Goal: Task Accomplishment & Management: Manage account settings

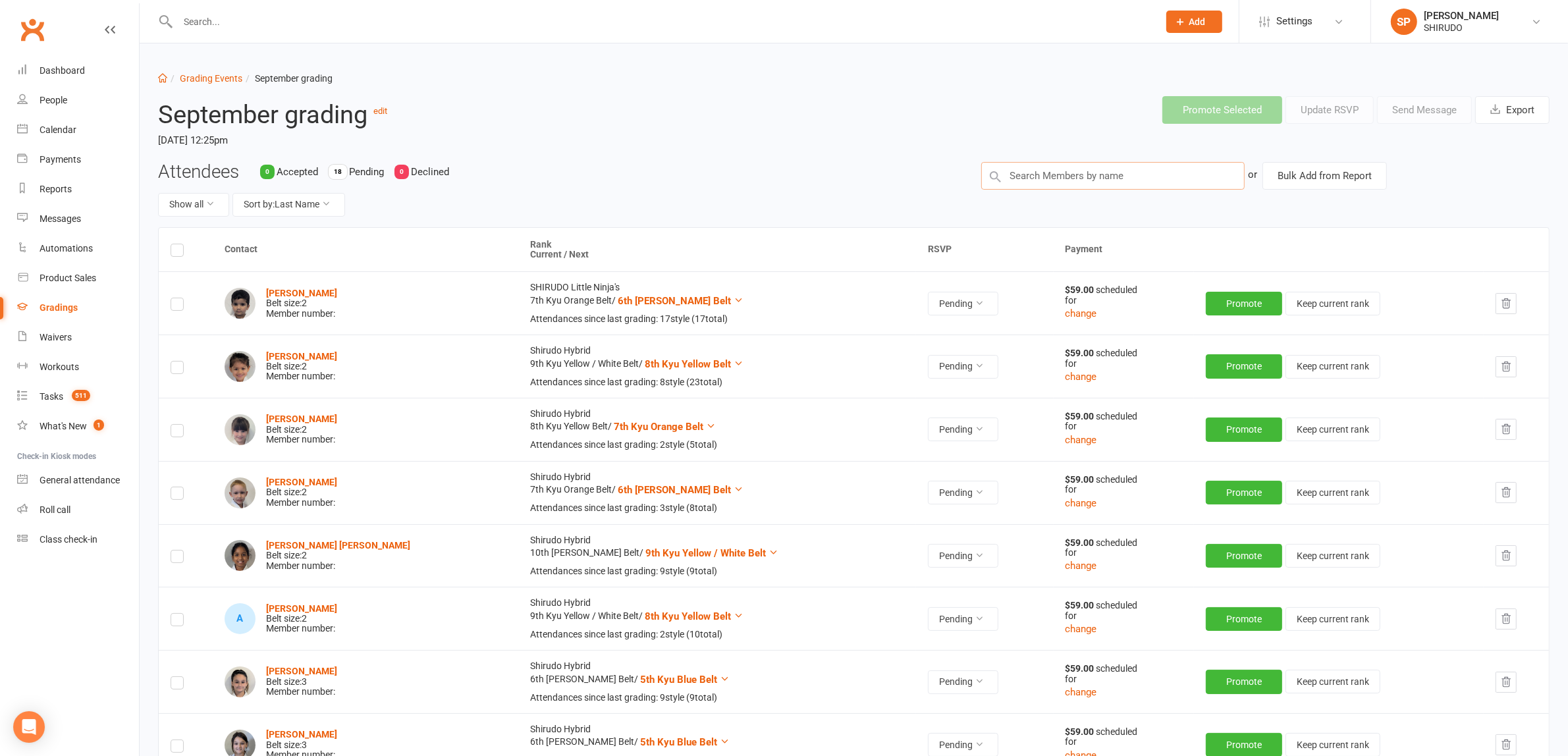
click at [1038, 175] on input "text" at bounding box center [1113, 175] width 264 height 27
type input "cecilia"
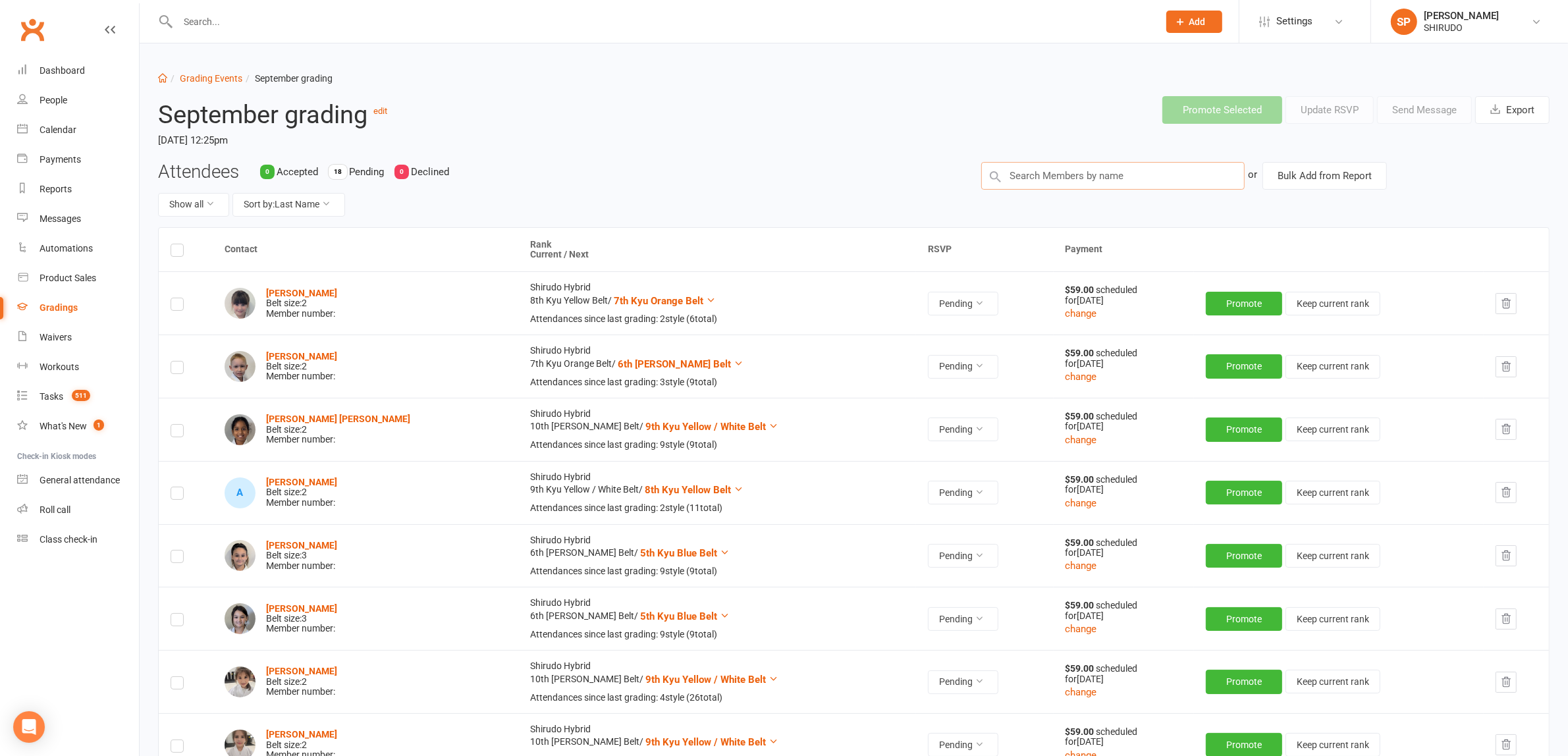
click at [1045, 175] on input "text" at bounding box center [1113, 175] width 264 height 27
type input "queenie"
click at [1026, 174] on input "text" at bounding box center [1113, 175] width 264 height 27
type input "orion"
click at [297, 199] on button "Sort by: Last Name" at bounding box center [289, 204] width 113 height 24
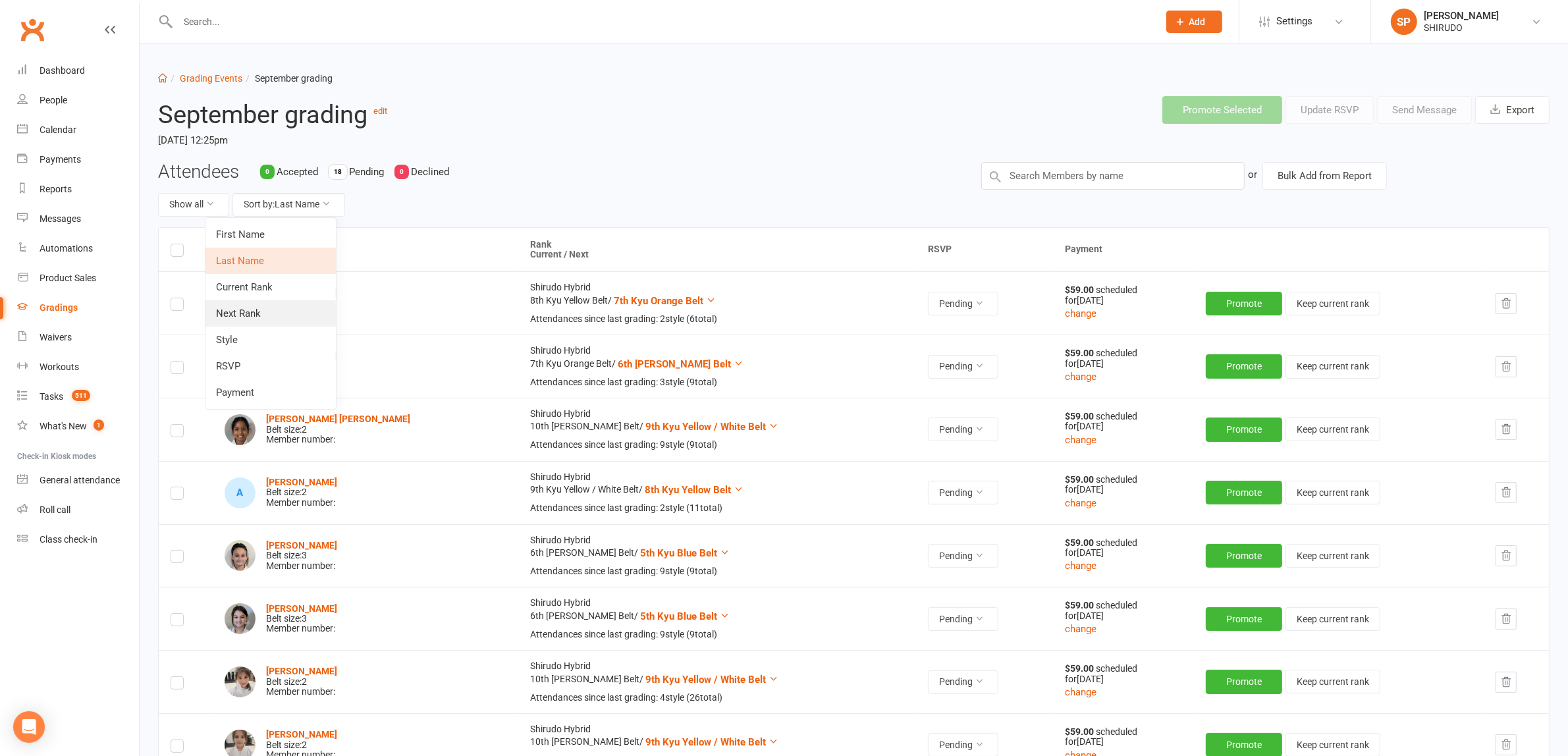
click at [264, 310] on link "Next Rank" at bounding box center [270, 313] width 130 height 26
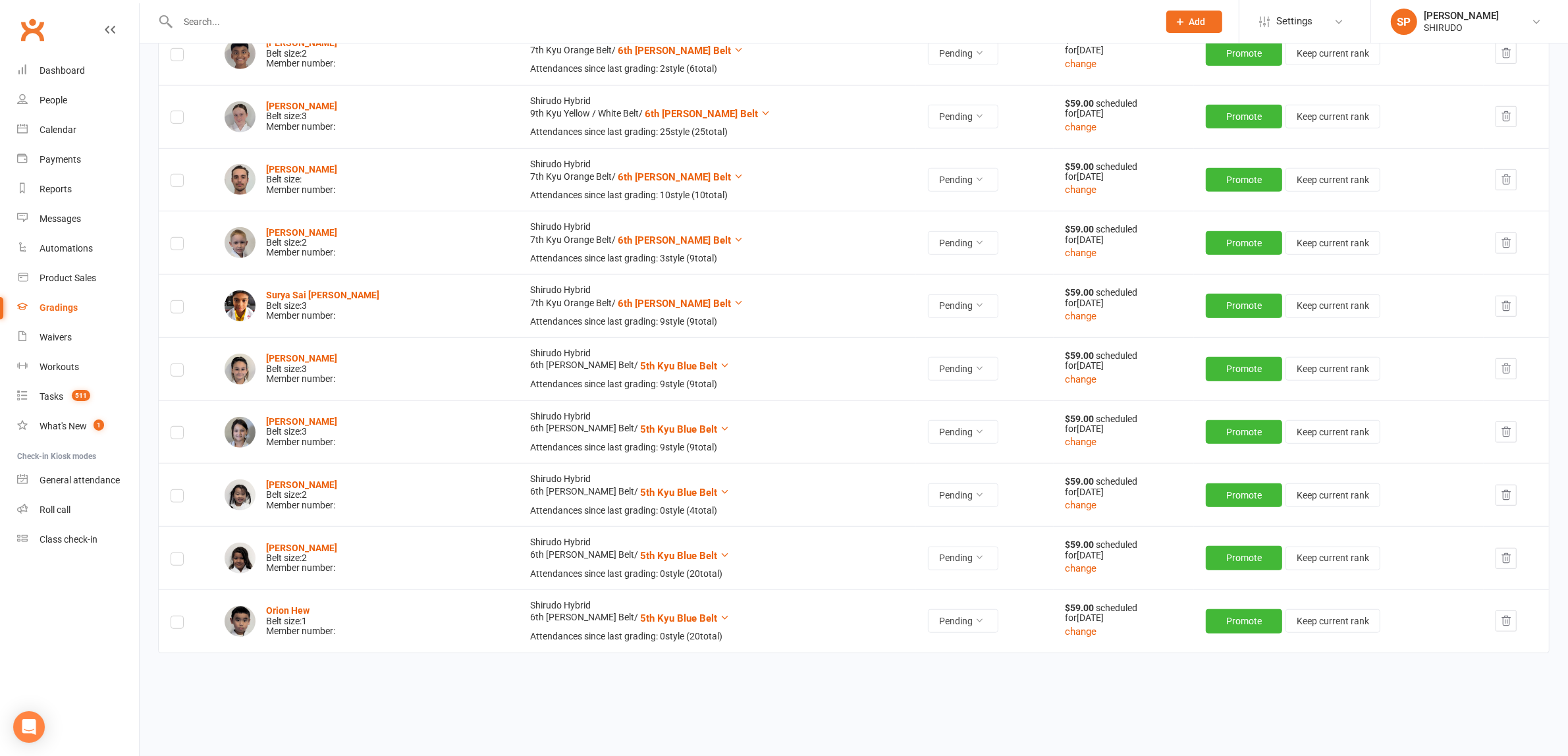
scroll to position [965, 0]
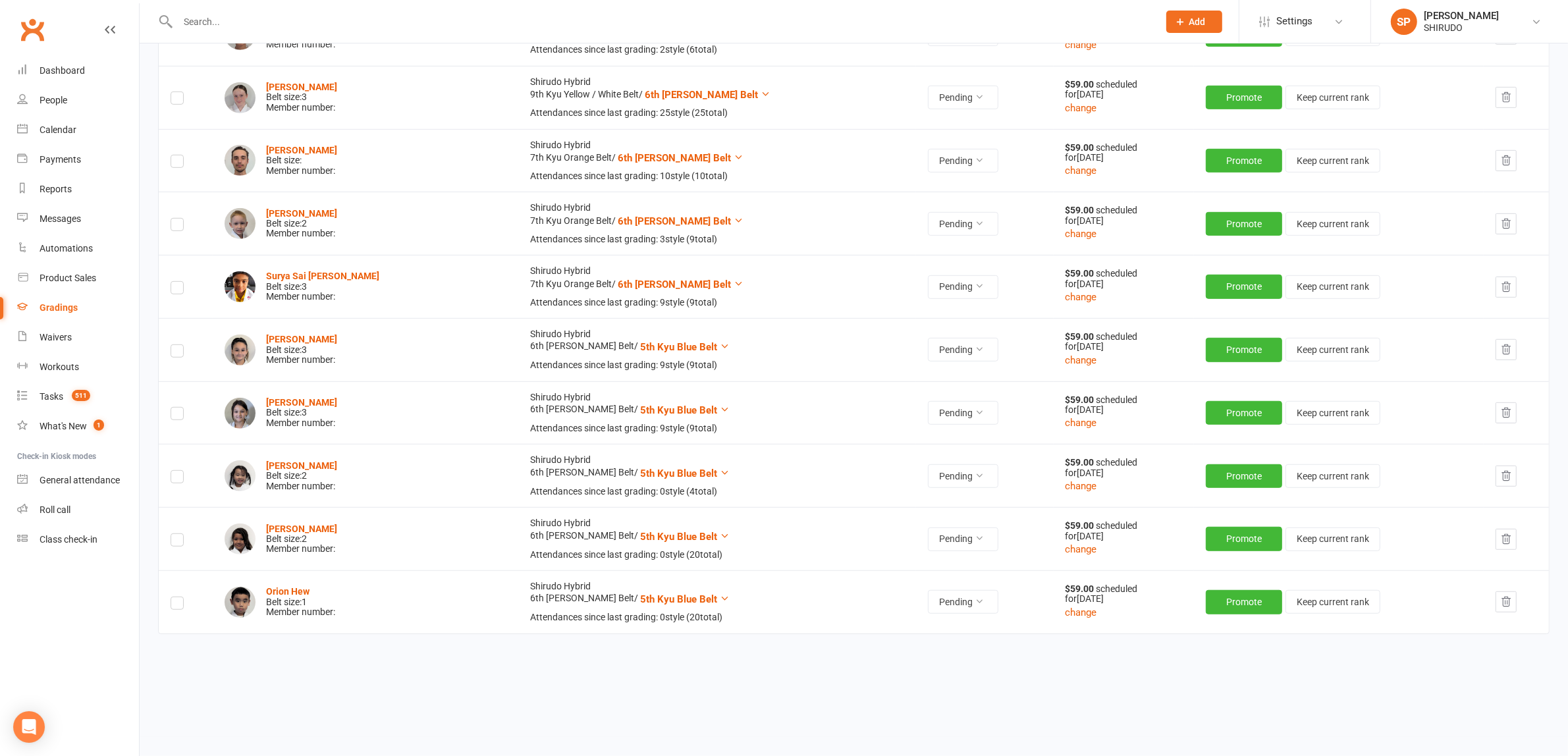
click at [178, 479] on label at bounding box center [177, 479] width 13 height 0
click at [178, 471] on input "checkbox" at bounding box center [177, 471] width 13 height 0
click at [176, 542] on label at bounding box center [177, 542] width 13 height 0
click at [176, 533] on input "checkbox" at bounding box center [177, 533] width 13 height 0
click at [178, 605] on label at bounding box center [177, 605] width 13 height 0
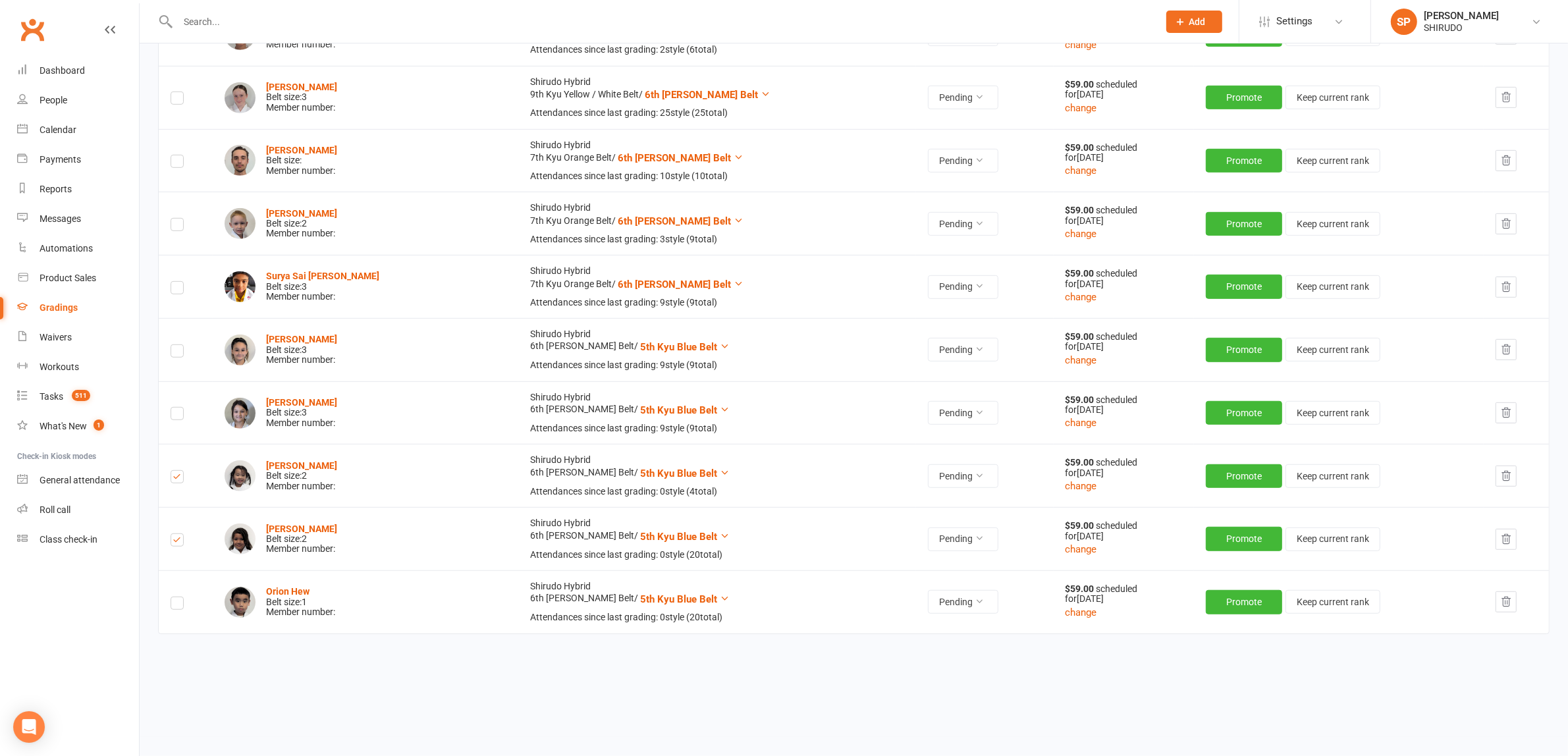
click at [178, 597] on input "checkbox" at bounding box center [177, 597] width 13 height 0
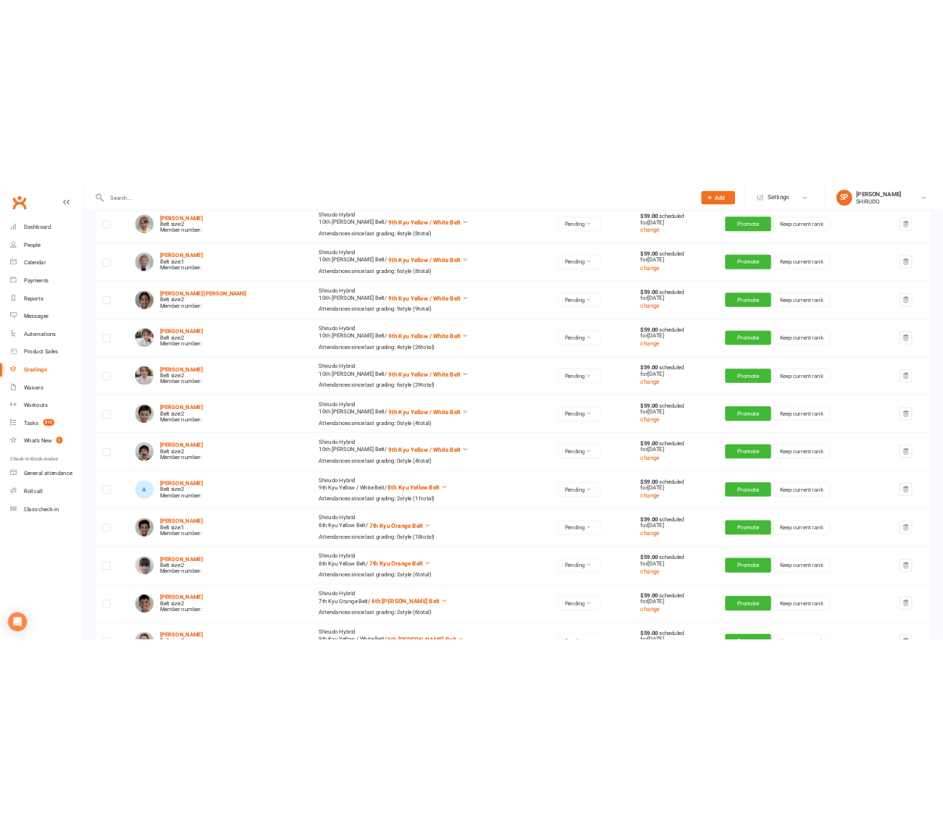
scroll to position [0, 0]
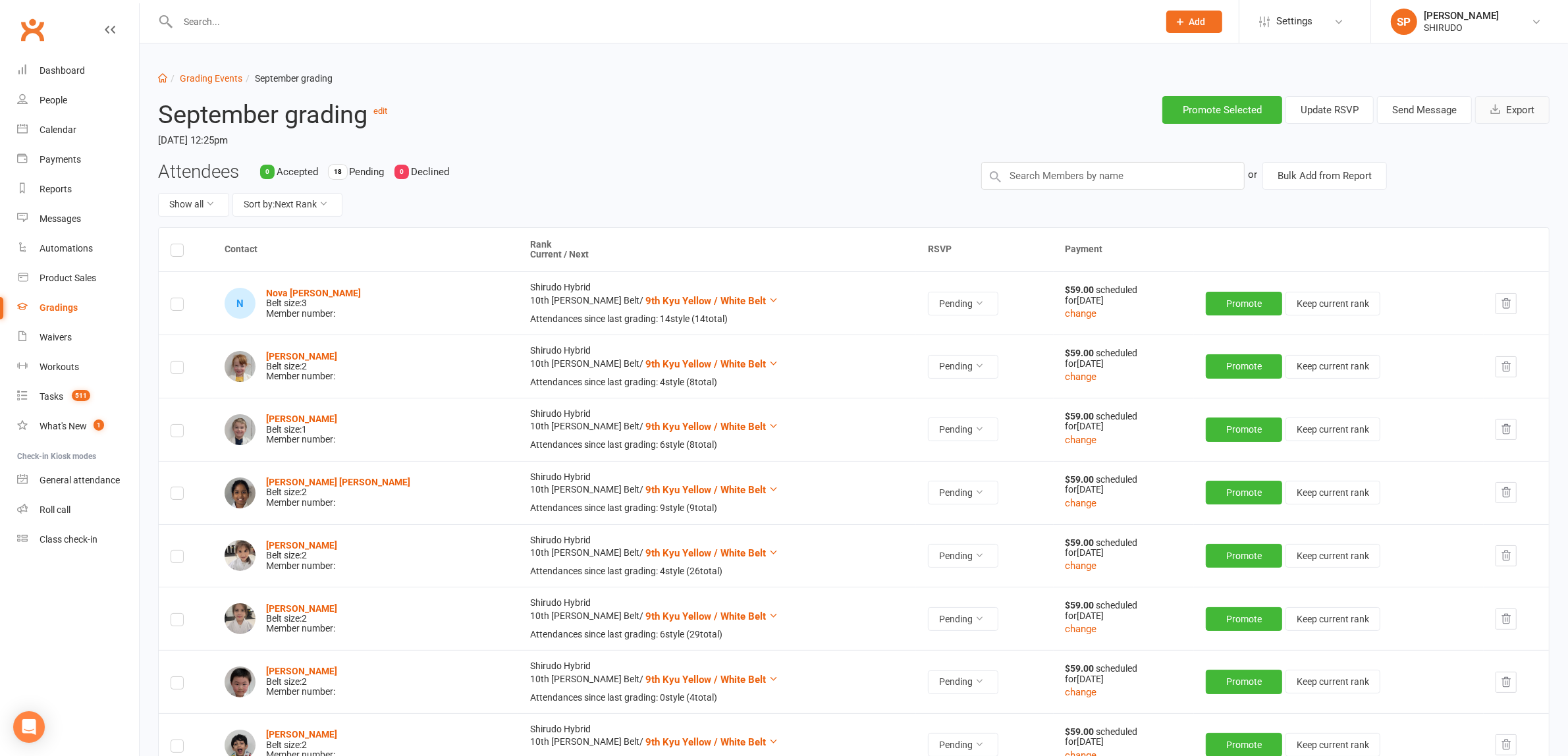
click at [1512, 106] on button "Export" at bounding box center [1513, 110] width 75 height 27
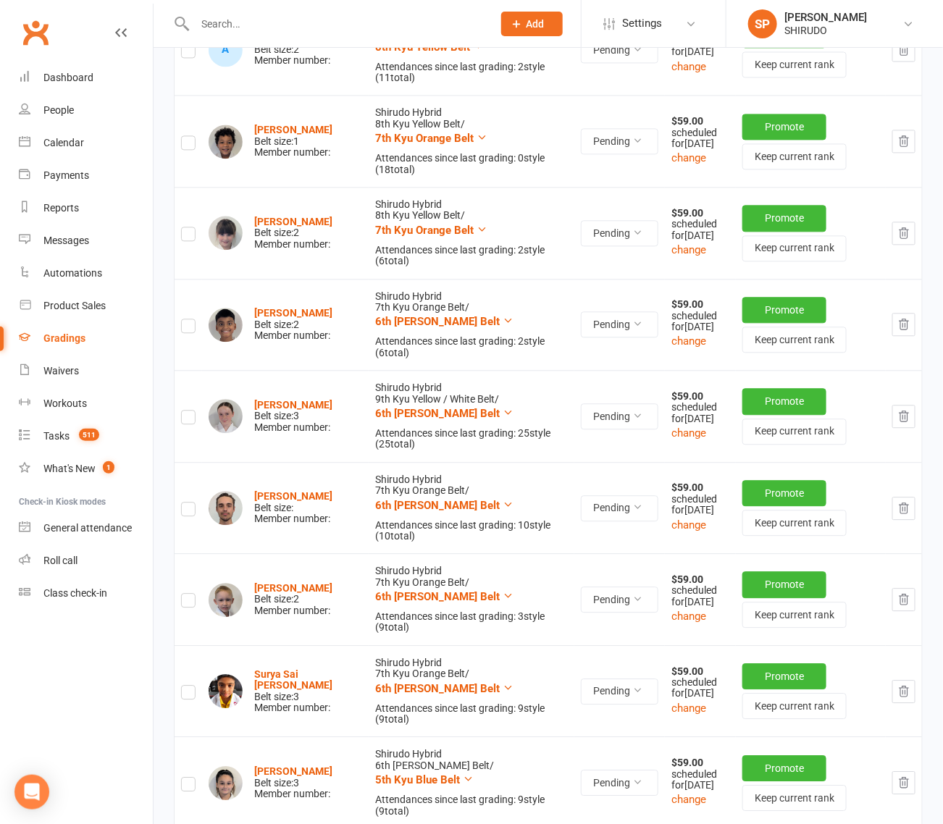
scroll to position [1508, 0]
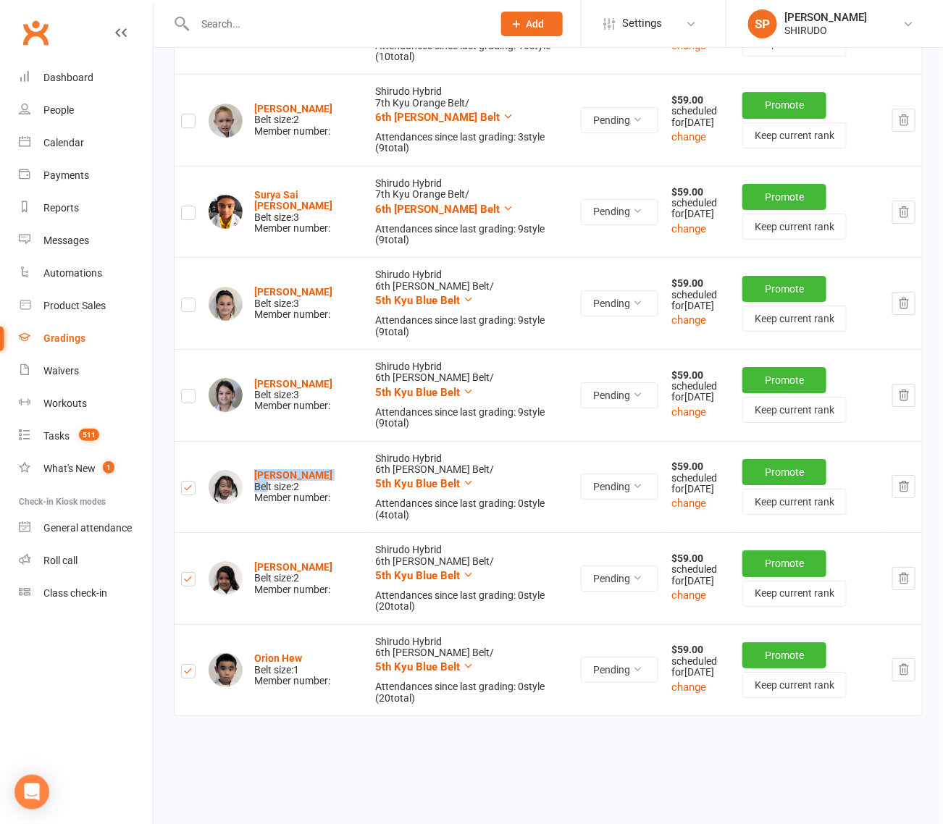
click at [293, 470] on div "Queenie Wang Belt size: 2 Member number:" at bounding box center [293, 486] width 78 height 33
click at [334, 470] on div "Queenie Wang Belt size: 2 Member number:" at bounding box center [286, 487] width 154 height 34
drag, startPoint x: 327, startPoint y: 461, endPoint x: 252, endPoint y: 465, distance: 74.7
click at [252, 470] on div "Queenie Wang Belt size: 2 Member number:" at bounding box center [286, 487] width 154 height 34
copy strong "Queenie Wang"
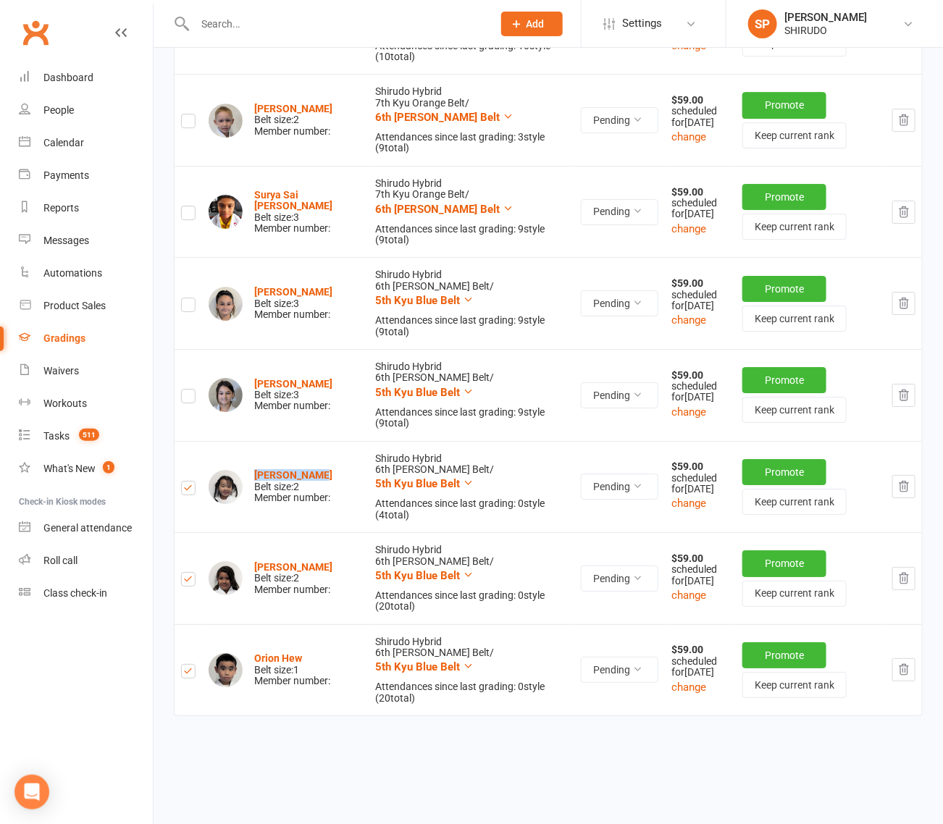
click at [551, 516] on td "Shirudo Hybrid 6th Kyu Green Belt / 5th Kyu Blue Belt Attendances since last gr…" at bounding box center [472, 487] width 206 height 92
drag, startPoint x: 531, startPoint y: 457, endPoint x: 490, endPoint y: 471, distance: 43.5
click at [474, 475] on button "5th Kyu Blue Belt" at bounding box center [424, 483] width 99 height 17
click at [533, 449] on td "Shirudo Hybrid 6th Kyu Green Belt / 5th Kyu Blue Belt Attendances since last gr…" at bounding box center [472, 487] width 206 height 92
drag, startPoint x: 540, startPoint y: 459, endPoint x: 464, endPoint y: 469, distance: 77.6
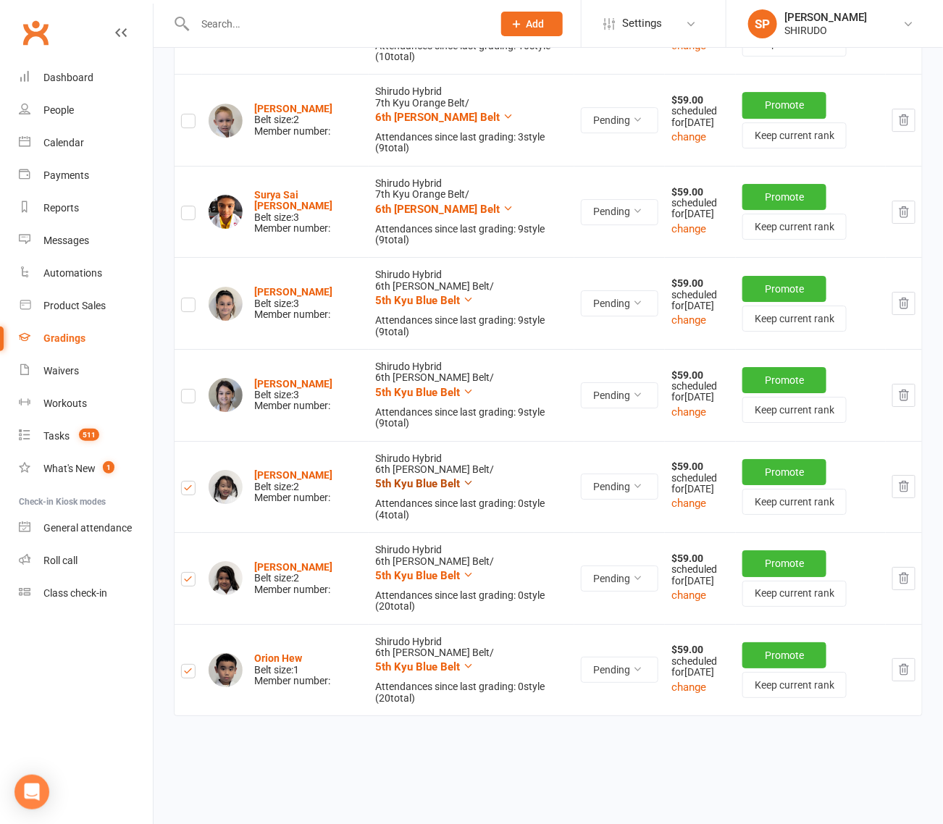
click at [464, 475] on button "5th Kyu Blue Belt" at bounding box center [424, 483] width 99 height 17
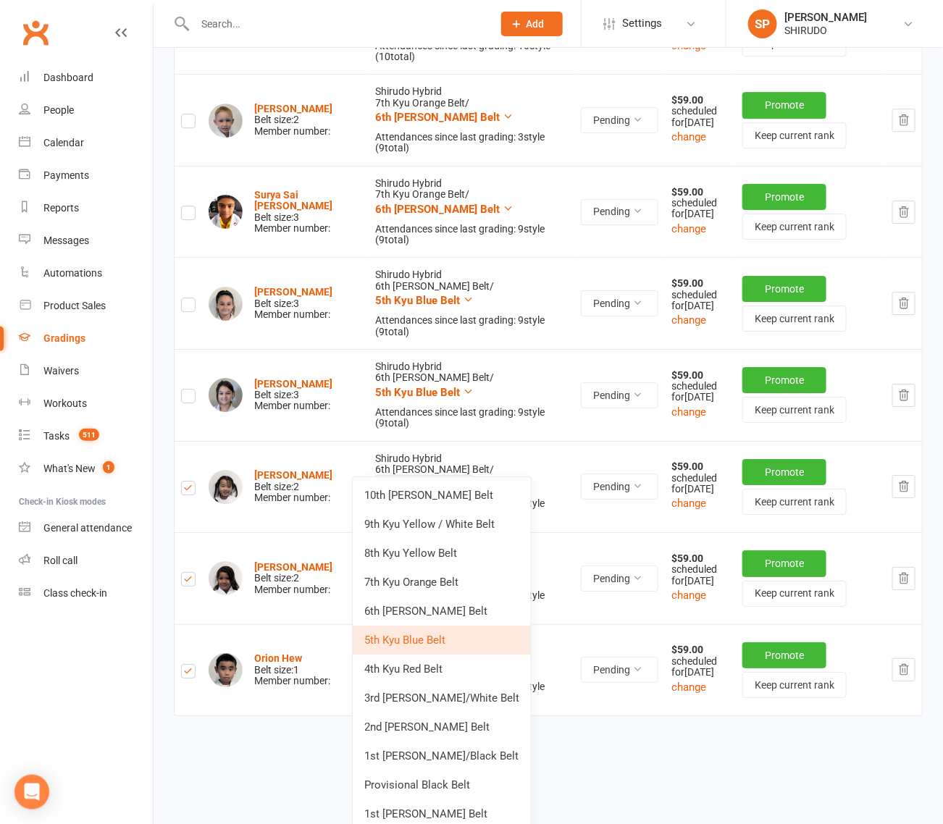
click at [449, 477] on span "5th Kyu Blue Belt" at bounding box center [417, 483] width 85 height 13
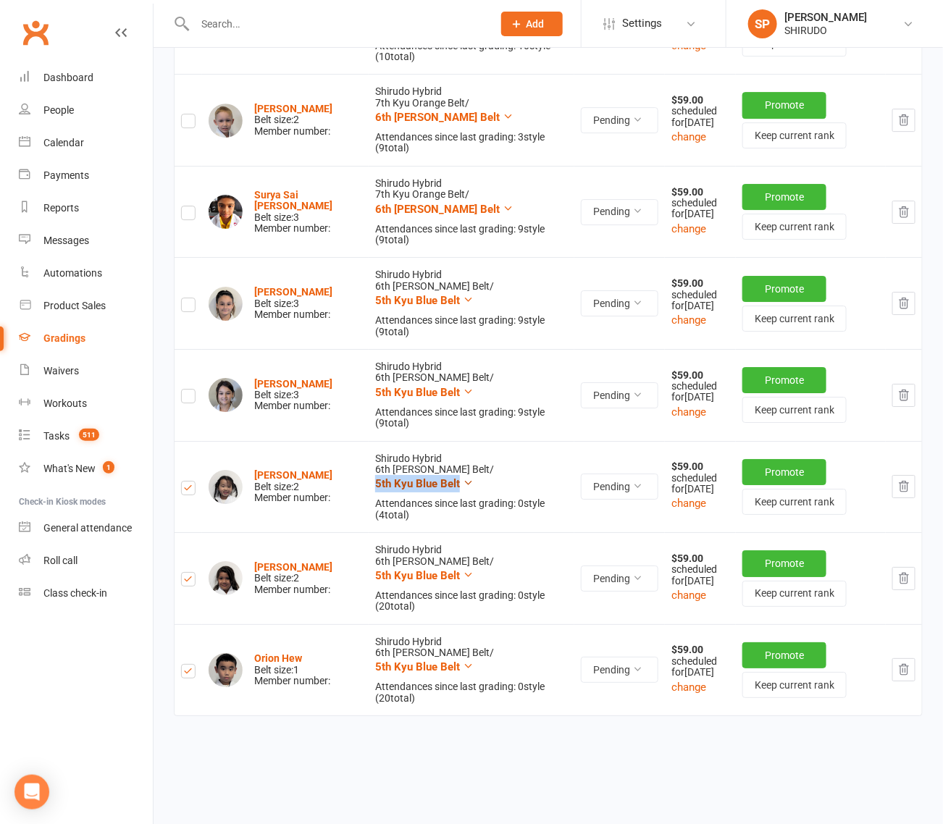
drag, startPoint x: 446, startPoint y: 467, endPoint x: 533, endPoint y: 461, distance: 87.2
click at [533, 461] on td "Shirudo Hybrid 6th Kyu Green Belt / 5th Kyu Blue Belt Attendances since last gr…" at bounding box center [472, 487] width 206 height 92
copy td "5th Kyu Blue Belt"
drag, startPoint x: 364, startPoint y: 754, endPoint x: 342, endPoint y: 714, distance: 46.4
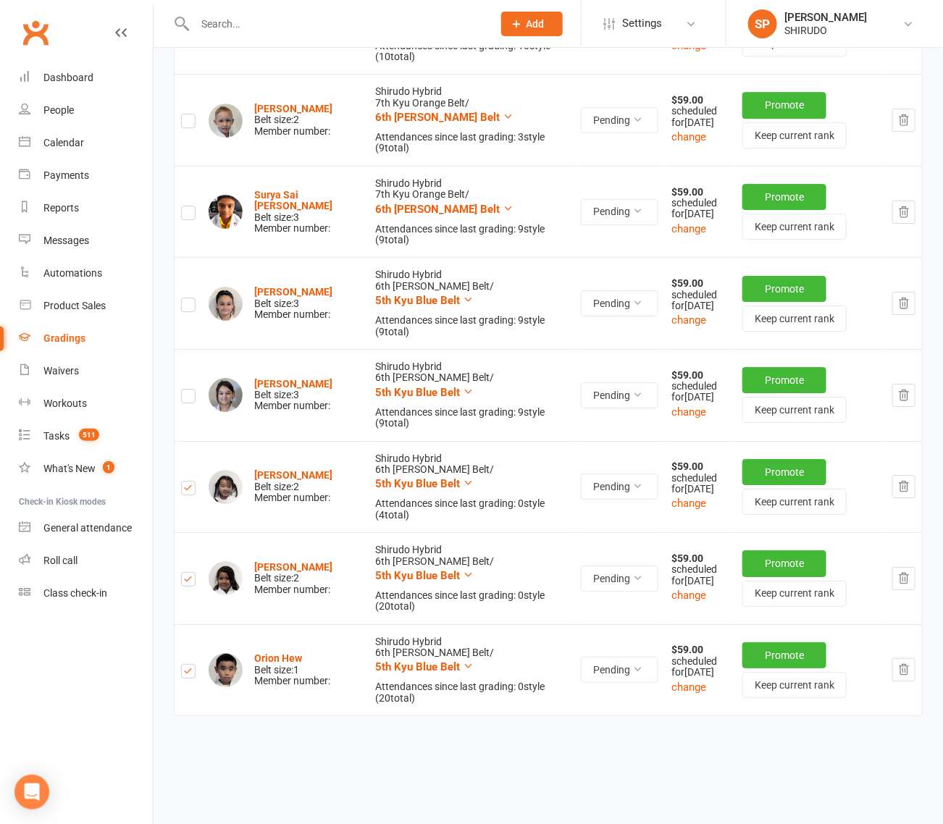
click at [348, 554] on td "Cecilia Uebergang Belt size: 2 Member number:" at bounding box center [285, 578] width 167 height 92
drag, startPoint x: 339, startPoint y: 551, endPoint x: 257, endPoint y: 552, distance: 81.9
click at [257, 561] on div "Cecilia Uebergang Belt size: 2 Member number:" at bounding box center [286, 578] width 154 height 34
copy strong "Cecilia Uebergang"
drag, startPoint x: 317, startPoint y: 632, endPoint x: 252, endPoint y: 638, distance: 64.8
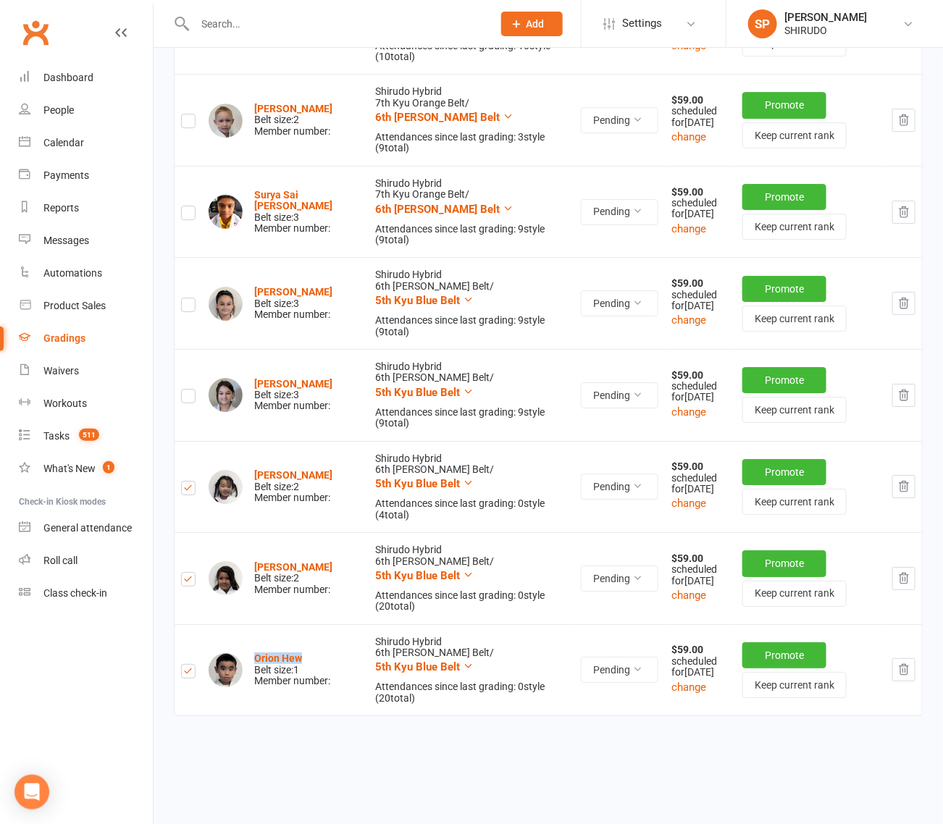
click at [252, 653] on div "Orion Hew Belt size: 1 Member number:" at bounding box center [286, 670] width 154 height 34
copy strong "Orion Hew"
